Goal: Check status: Check status

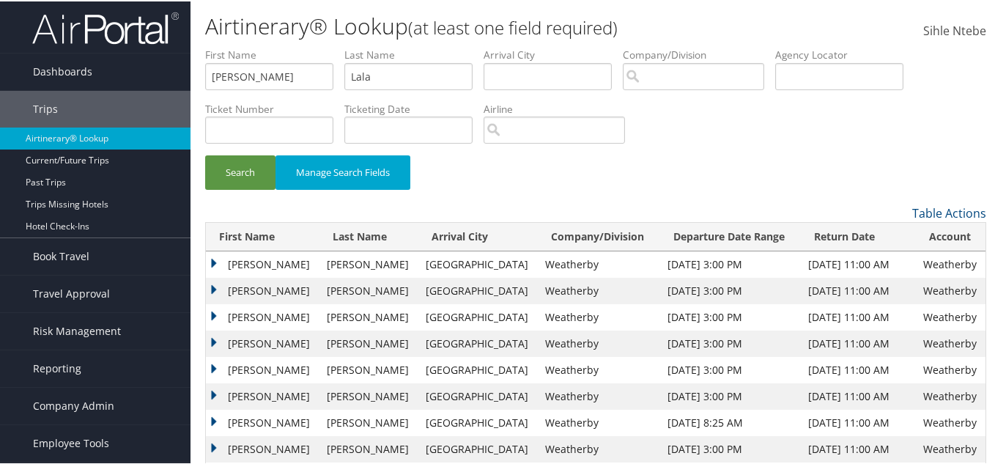
type input "Lala"
drag, startPoint x: 310, startPoint y: 76, endPoint x: 185, endPoint y: 84, distance: 125.5
click at [185, 84] on div "Dashboards AirPortal 360™ (Manager) AirPortal 360™ (Agent) My Travel Dashboard …" at bounding box center [500, 269] width 1001 height 539
paste input "Faisal"
type input "Faisal"
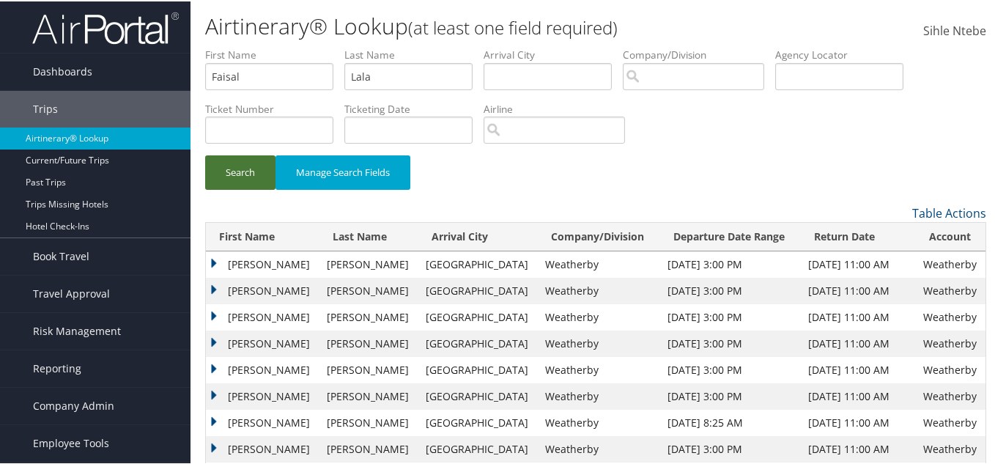
click at [239, 171] on button "Search" at bounding box center [240, 171] width 70 height 34
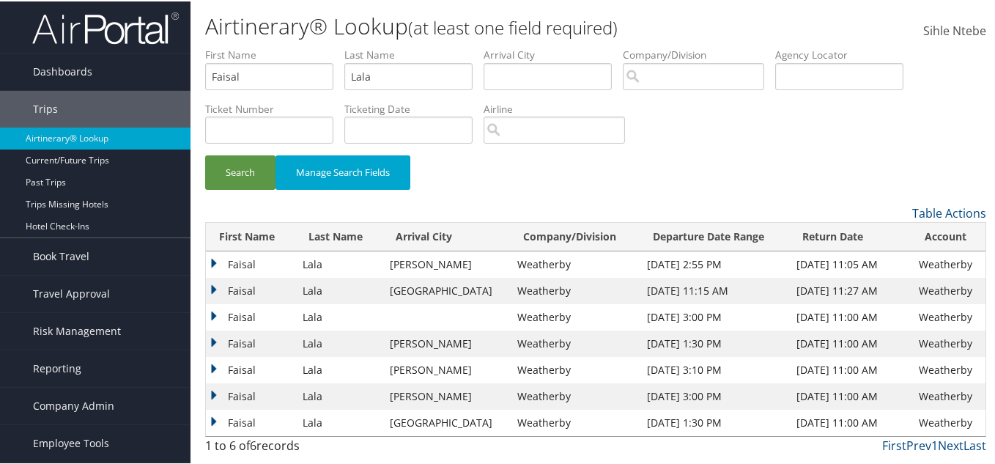
click at [210, 257] on td "Faisal" at bounding box center [250, 263] width 89 height 26
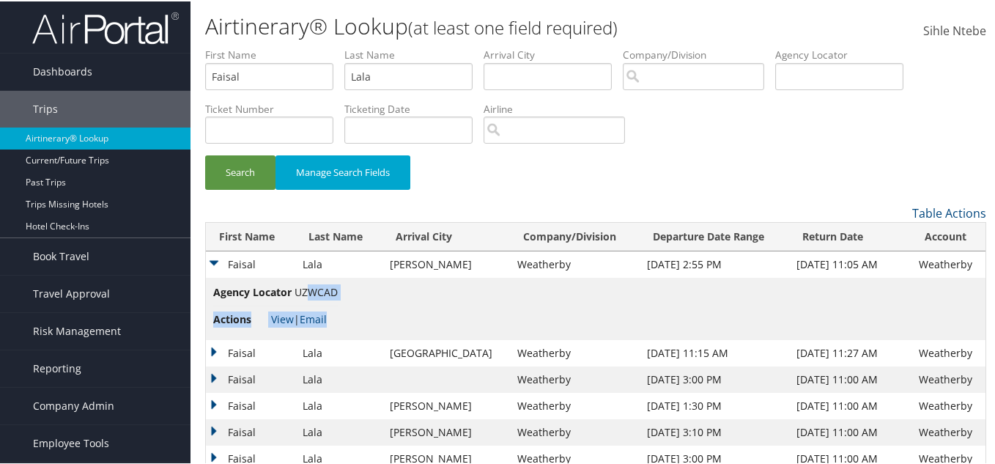
drag, startPoint x: 339, startPoint y: 288, endPoint x: 309, endPoint y: 288, distance: 30.0
click at [309, 288] on td "Agency Locator UZWCAD Actions View | Email" at bounding box center [596, 307] width 780 height 62
click at [312, 305] on li "Actions View | Email" at bounding box center [275, 318] width 125 height 26
drag, startPoint x: 296, startPoint y: 291, endPoint x: 337, endPoint y: 289, distance: 41.1
click at [337, 289] on span "UZWCAD" at bounding box center [316, 291] width 43 height 14
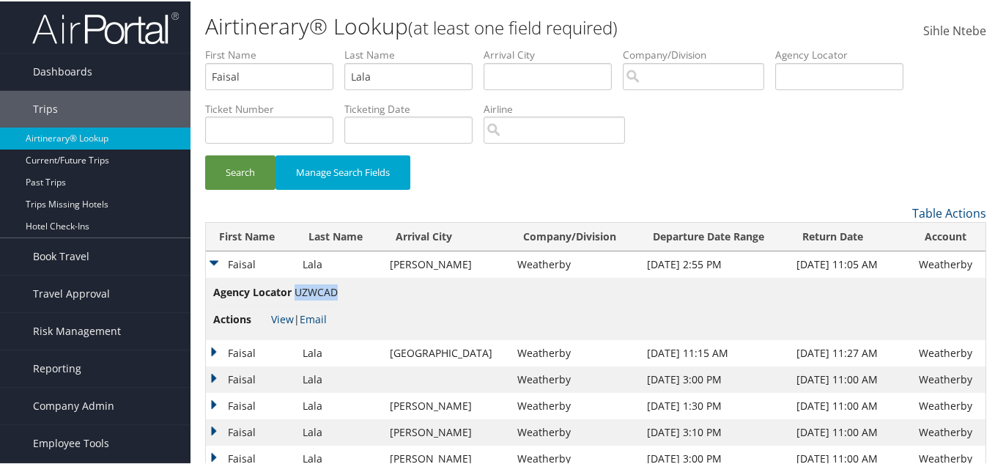
copy span "UZWCAD"
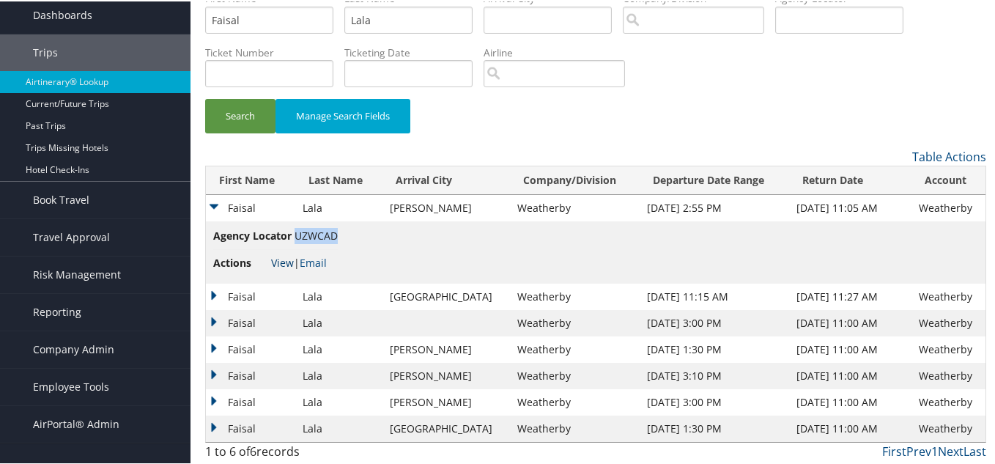
click at [275, 258] on link "View" at bounding box center [282, 261] width 23 height 14
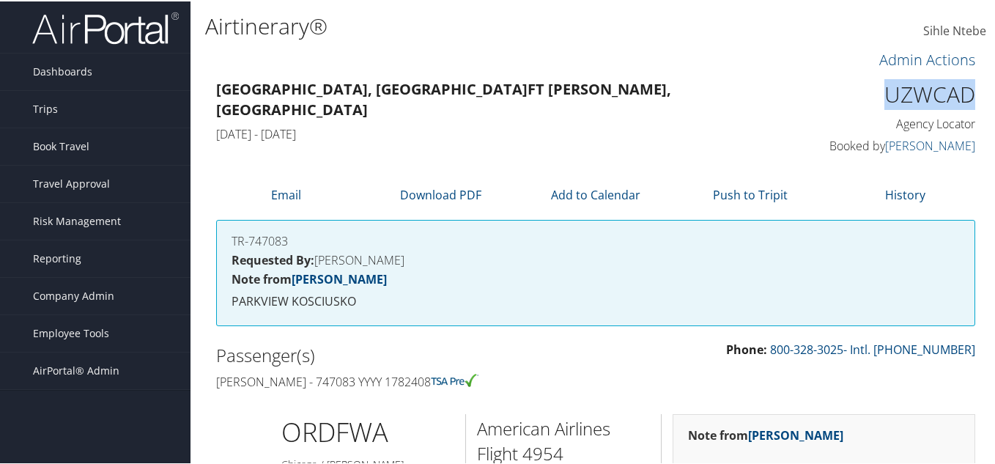
drag, startPoint x: 965, startPoint y: 100, endPoint x: 877, endPoint y: 100, distance: 87.9
click at [877, 100] on div "UZWCAD Agency Locator Agency Locator UZWCAD Booked by Laura Watkins Booked by L…" at bounding box center [889, 117] width 196 height 84
copy h1 "UZWCAD"
